Goal: Transaction & Acquisition: Purchase product/service

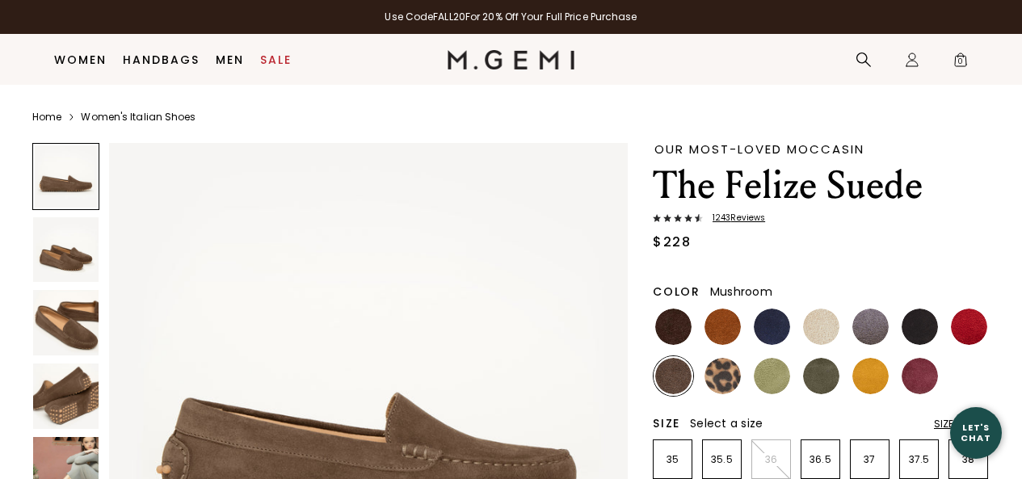
scroll to position [111, 0]
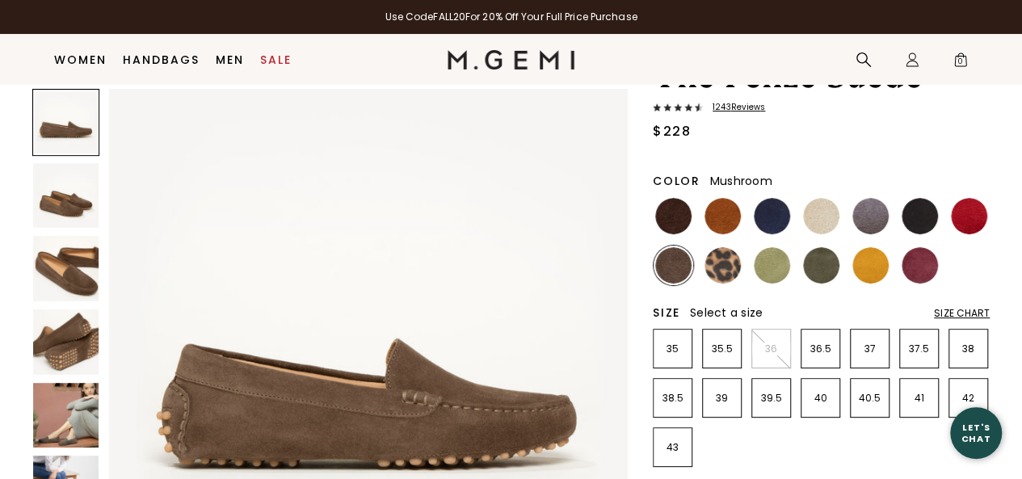
click at [721, 216] on img at bounding box center [722, 216] width 36 height 36
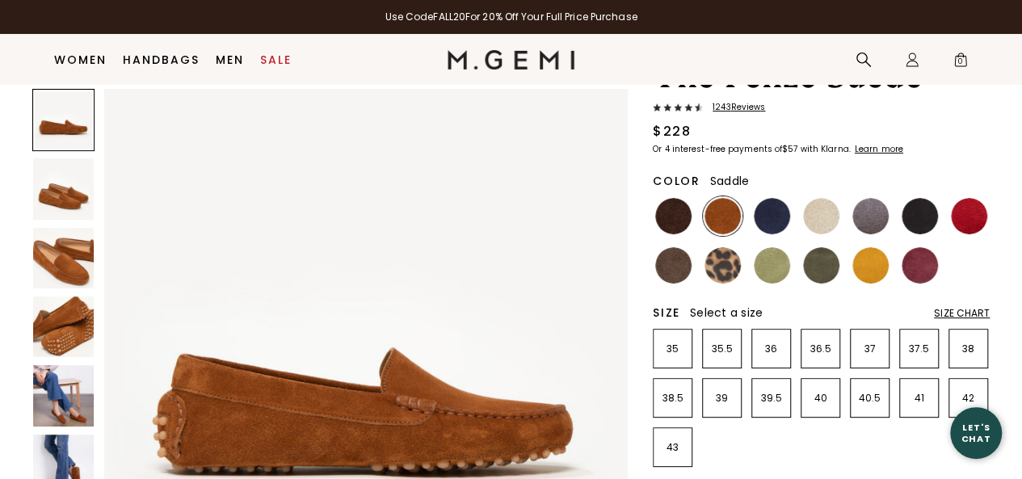
scroll to position [111, 0]
click at [968, 384] on li "42" at bounding box center [968, 398] width 40 height 40
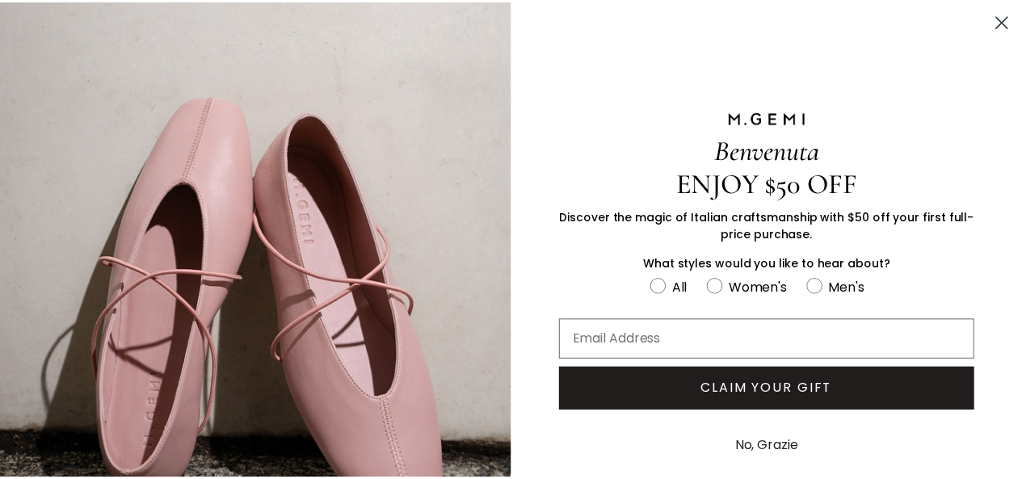
scroll to position [0, 0]
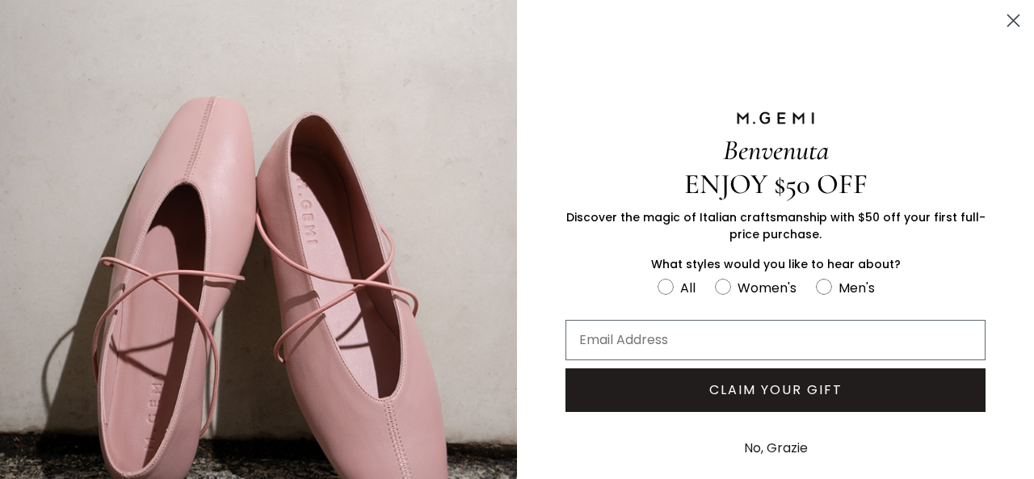
click at [771, 439] on button "No, Grazie" at bounding box center [776, 448] width 80 height 40
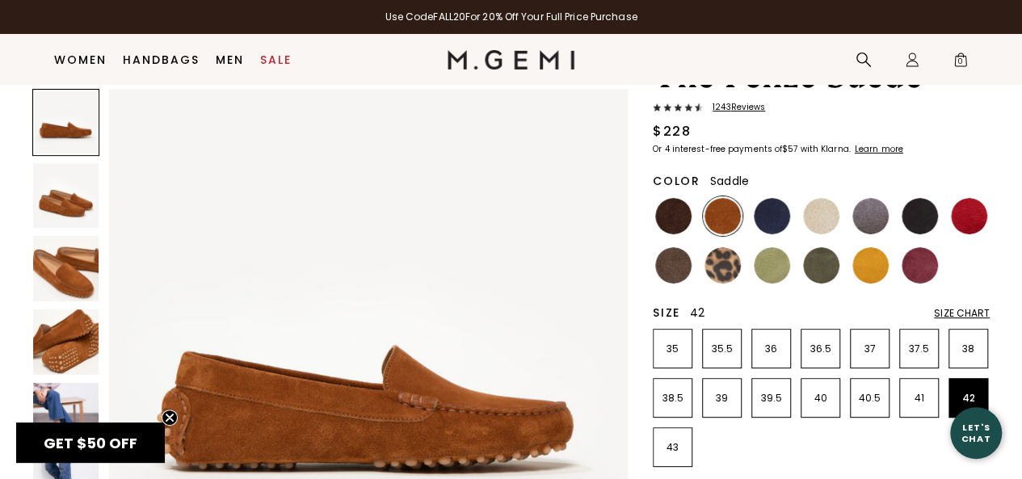
click at [57, 392] on img at bounding box center [65, 415] width 65 height 65
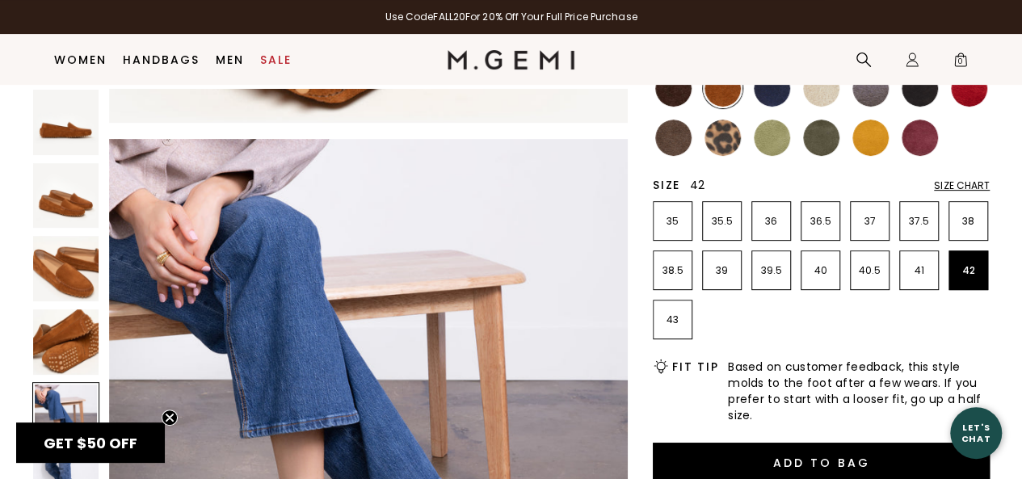
scroll to position [242, 0]
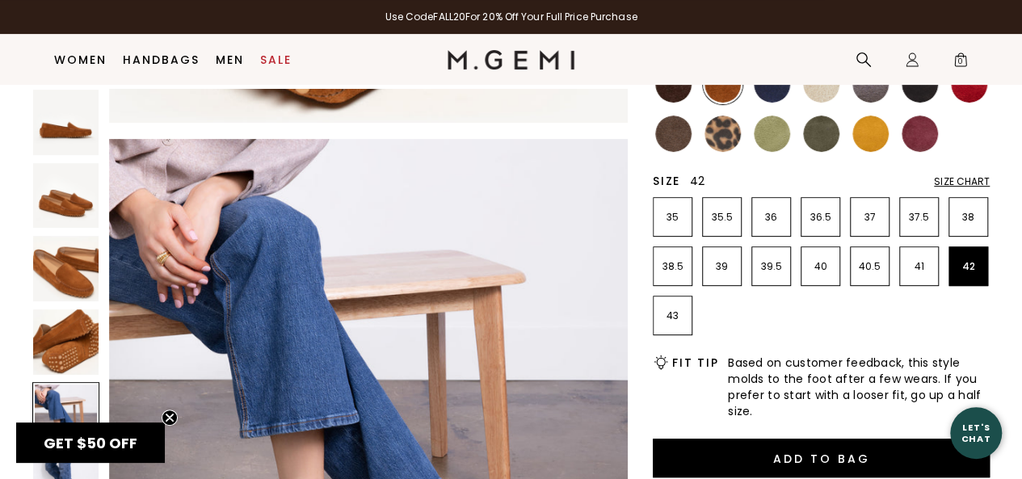
click at [166, 421] on icon "Close teaser" at bounding box center [169, 417] width 6 height 6
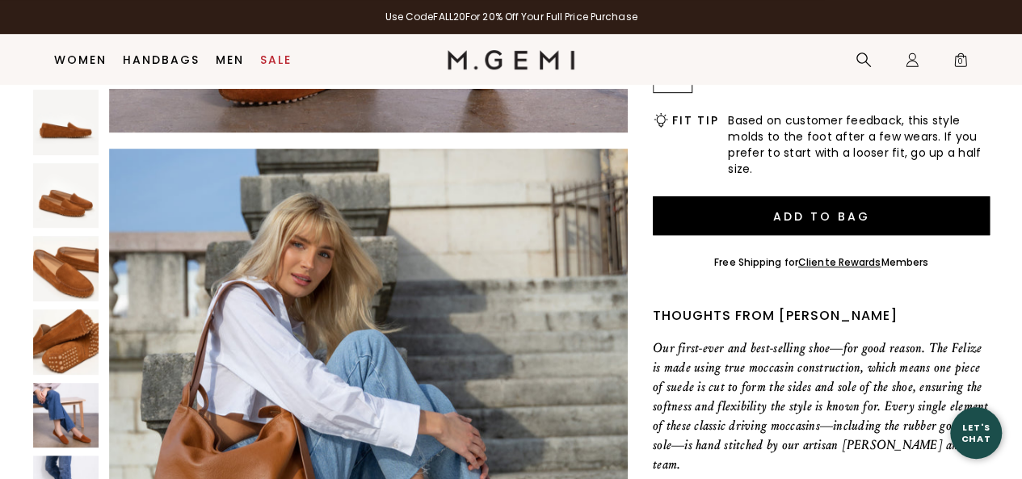
scroll to position [485, 0]
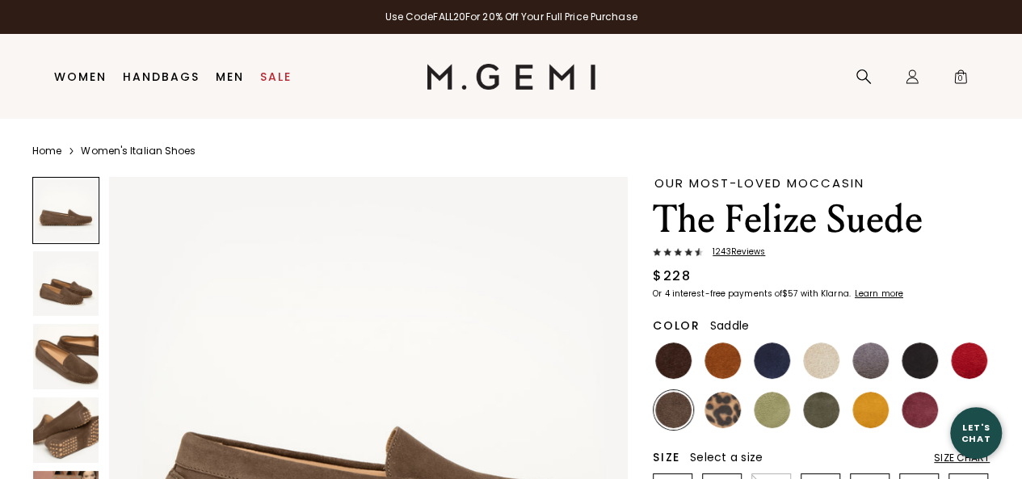
click at [732, 354] on img at bounding box center [722, 360] width 36 height 36
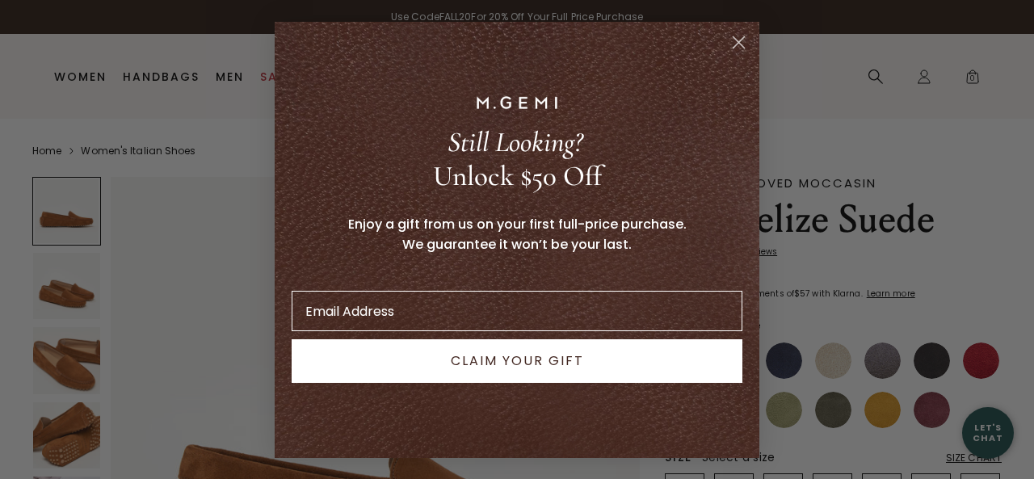
click at [741, 40] on circle "Close dialog" at bounding box center [738, 41] width 27 height 27
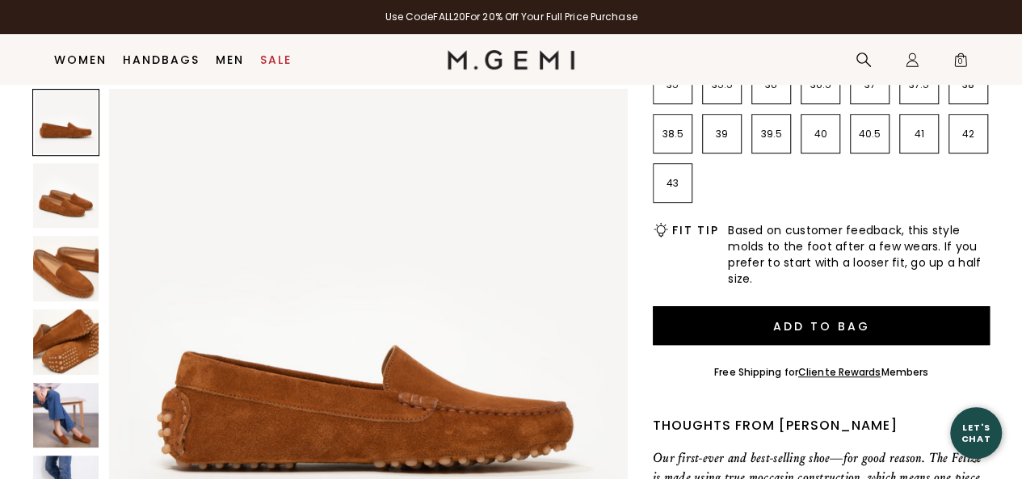
scroll to position [379, 0]
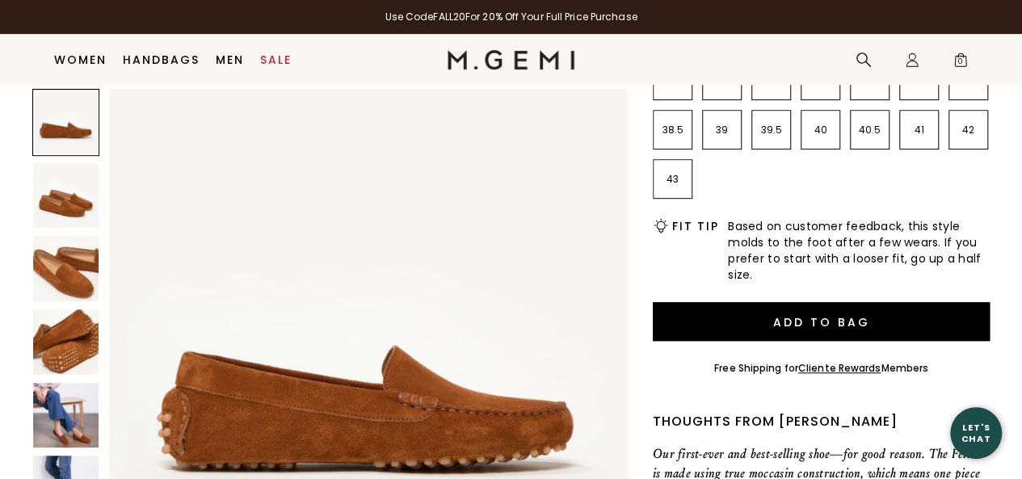
click at [313, 297] on img at bounding box center [368, 348] width 519 height 519
click at [341, 393] on img at bounding box center [368, 348] width 519 height 519
click at [67, 326] on img at bounding box center [65, 341] width 65 height 65
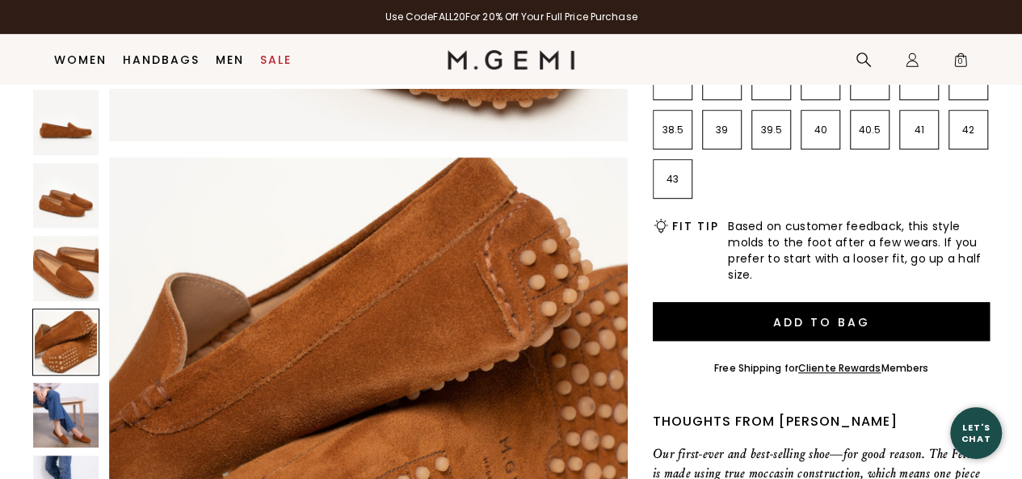
scroll to position [1567, 0]
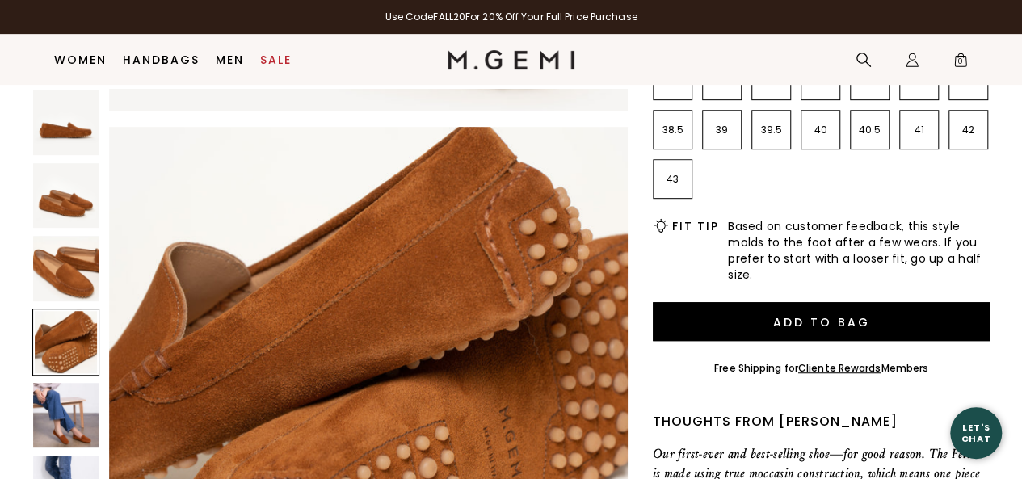
click at [74, 421] on img at bounding box center [65, 415] width 65 height 65
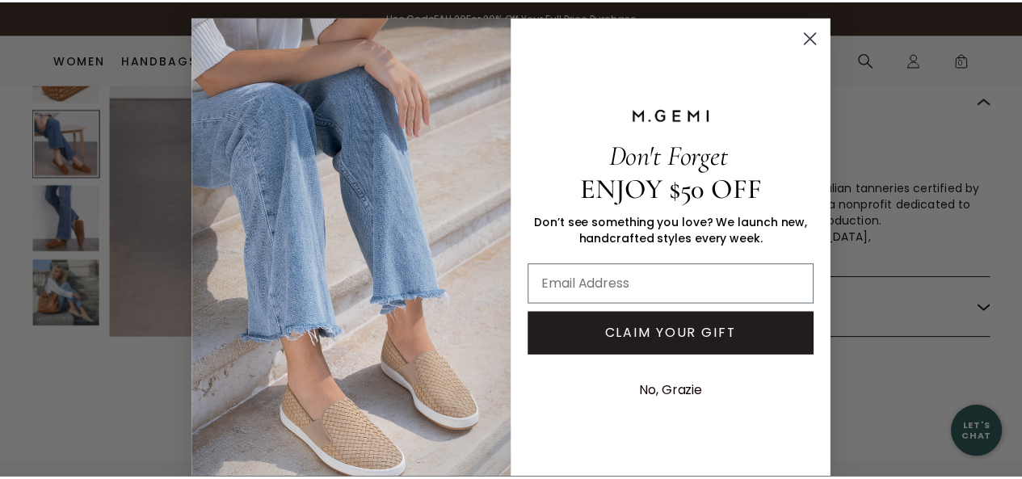
scroll to position [2133, 0]
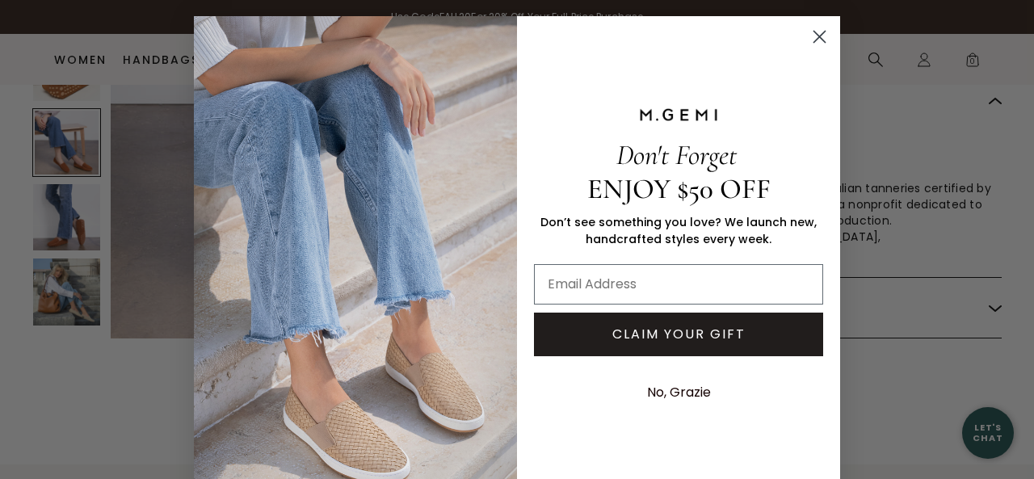
click at [814, 34] on circle "Close dialog" at bounding box center [819, 36] width 27 height 27
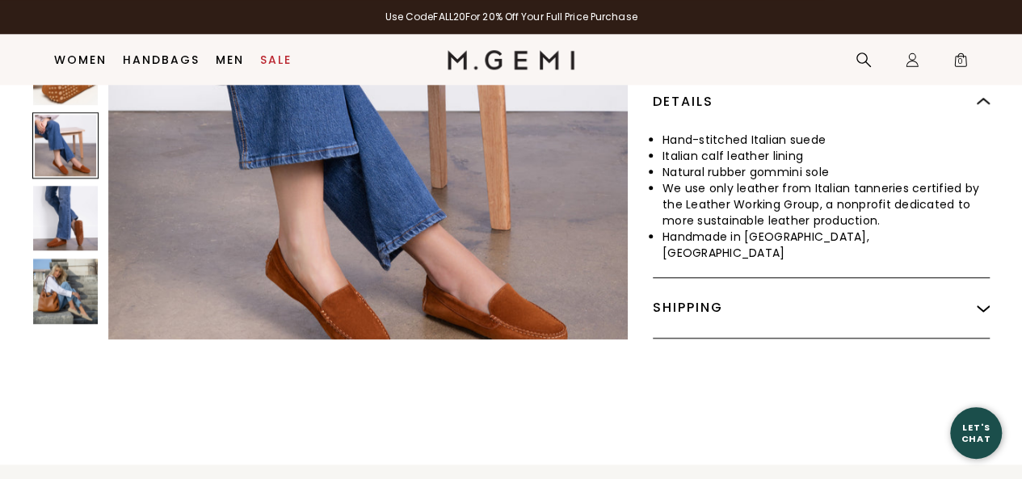
scroll to position [2090, 0]
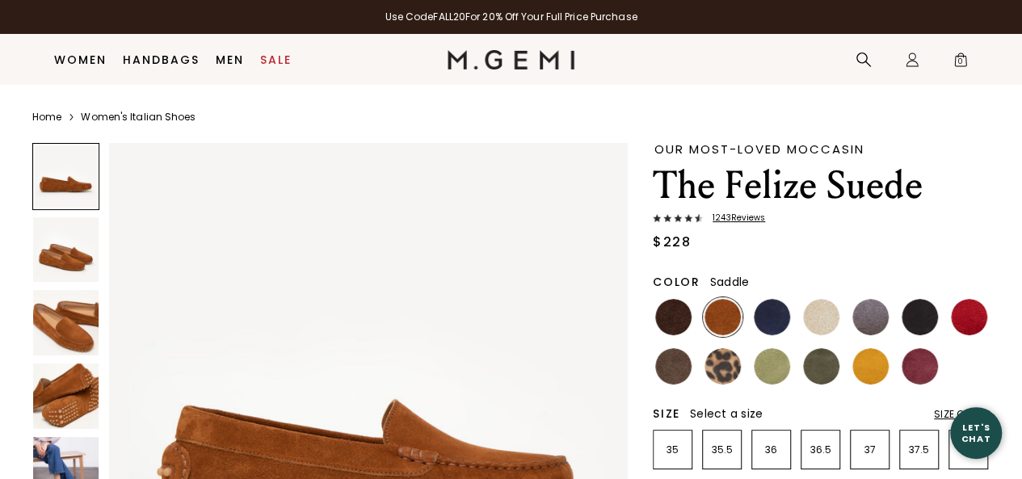
click at [71, 363] on img at bounding box center [65, 395] width 65 height 65
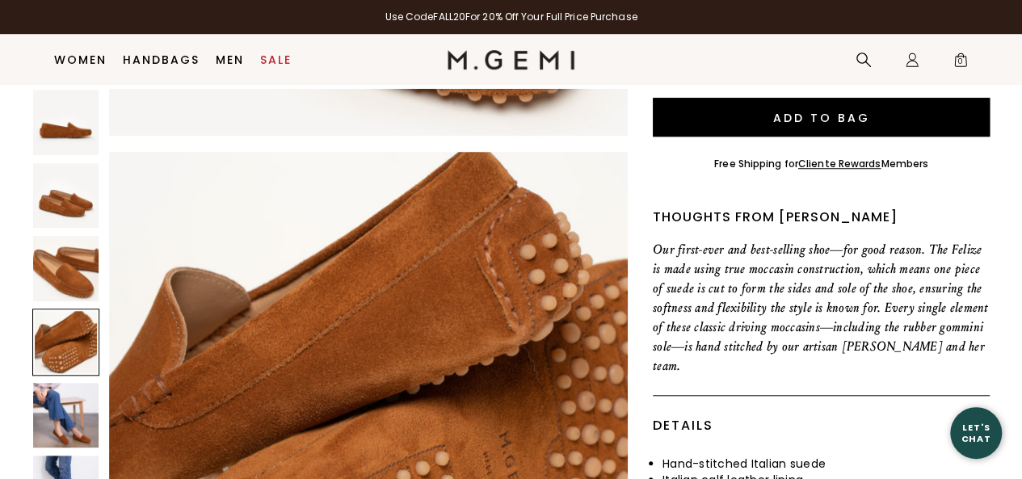
click at [52, 280] on img at bounding box center [65, 268] width 65 height 65
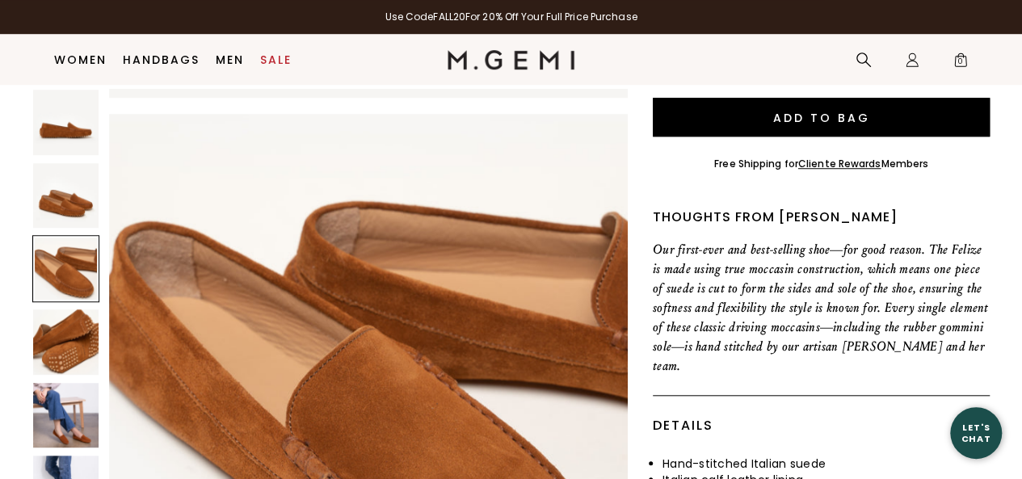
scroll to position [1044, 0]
